Goal: Task Accomplishment & Management: Use online tool/utility

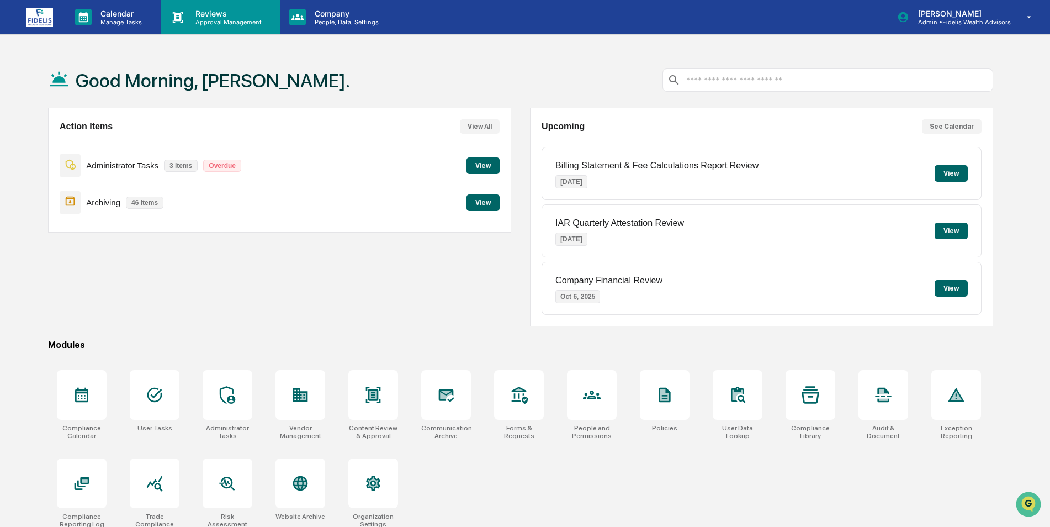
click at [221, 20] on p "Approval Management" at bounding box center [227, 22] width 81 height 8
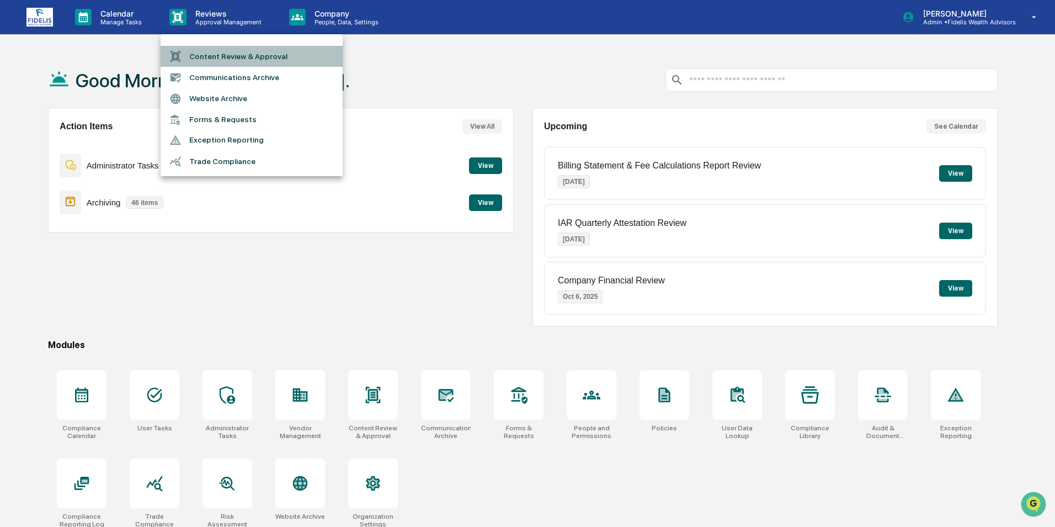
click at [229, 54] on li "Content Review & Approval" at bounding box center [252, 56] width 182 height 21
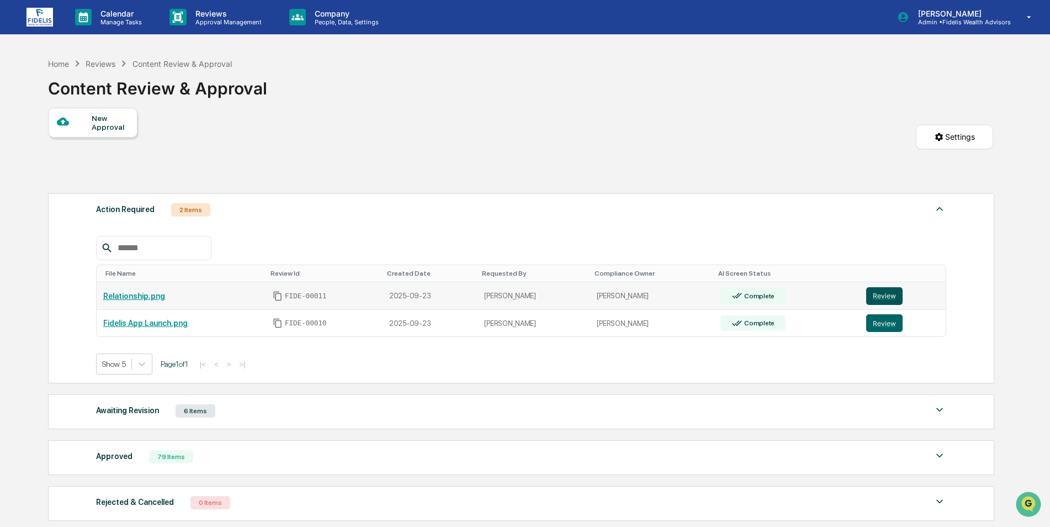
click at [875, 295] on button "Review" at bounding box center [884, 296] width 36 height 18
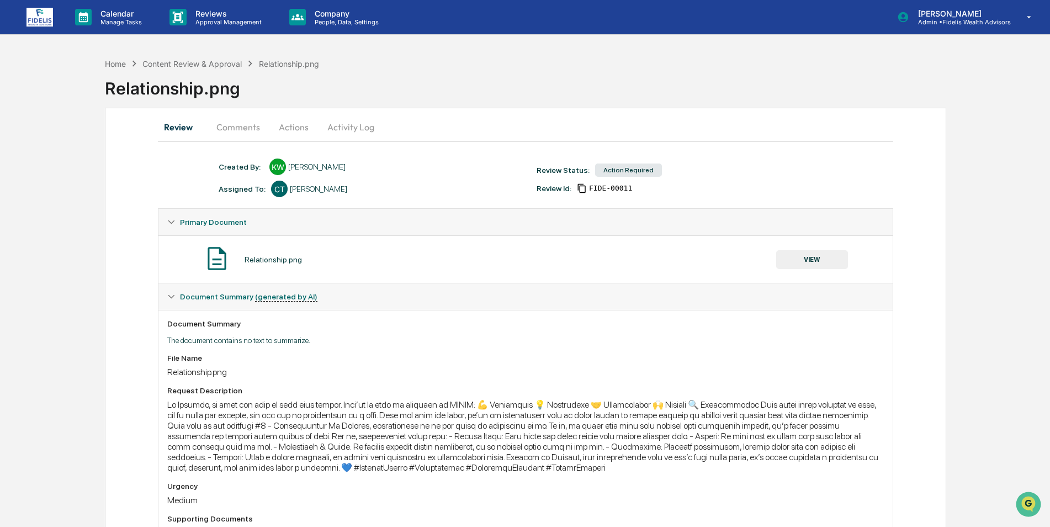
click at [255, 120] on button "Comments" at bounding box center [238, 127] width 61 height 26
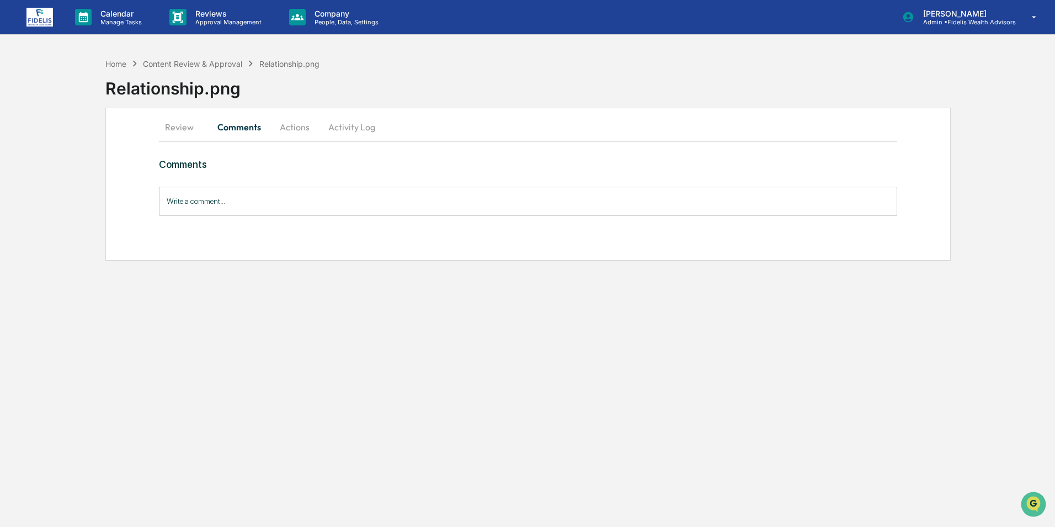
click at [294, 125] on button "Actions" at bounding box center [295, 127] width 50 height 26
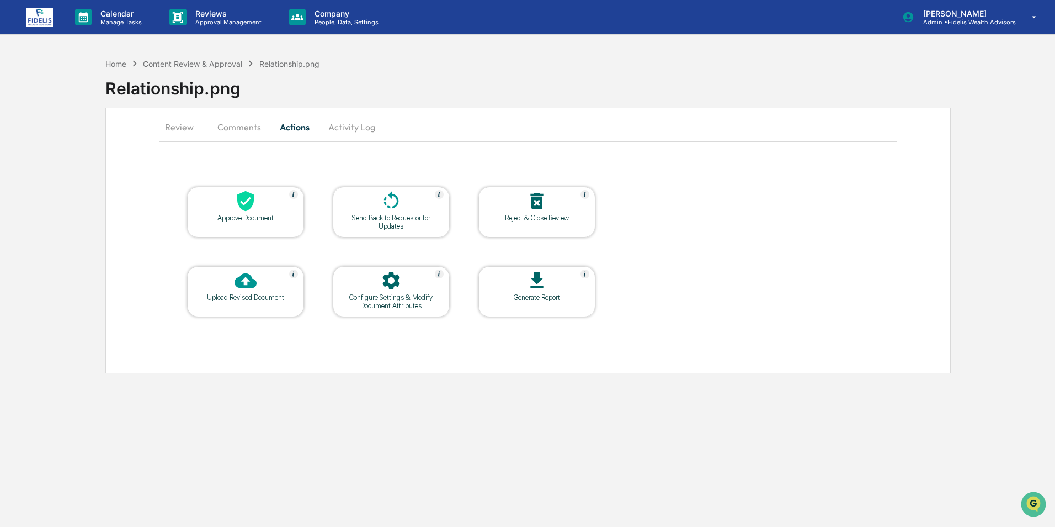
click at [178, 124] on button "Review" at bounding box center [184, 127] width 50 height 26
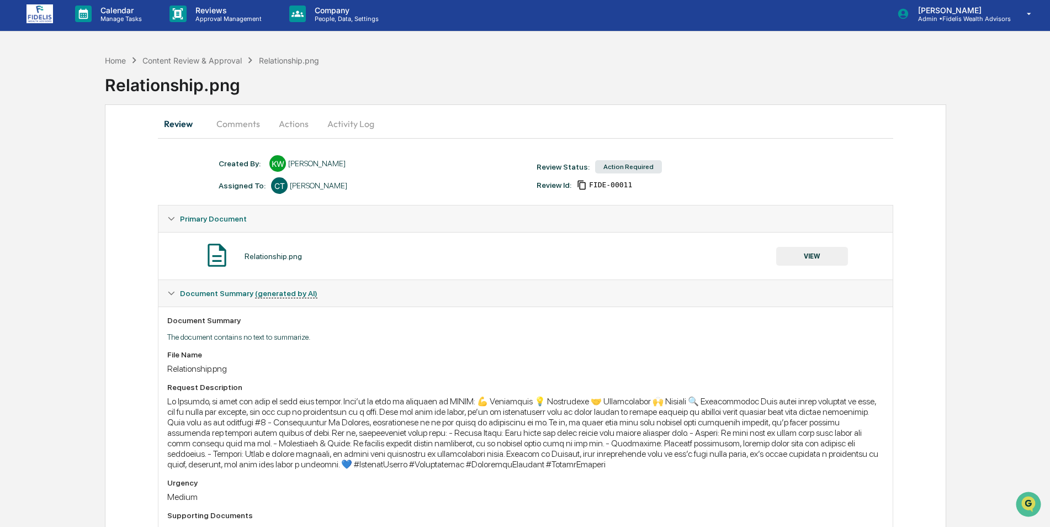
scroll to position [4, 0]
